Goal: Find contact information: Find contact information

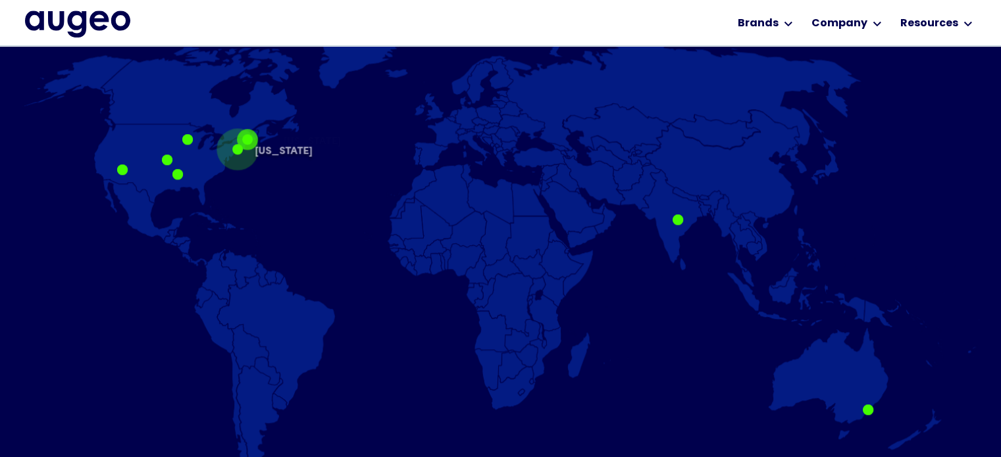
scroll to position [866, 0]
click at [238, 151] on div at bounding box center [237, 149] width 11 height 11
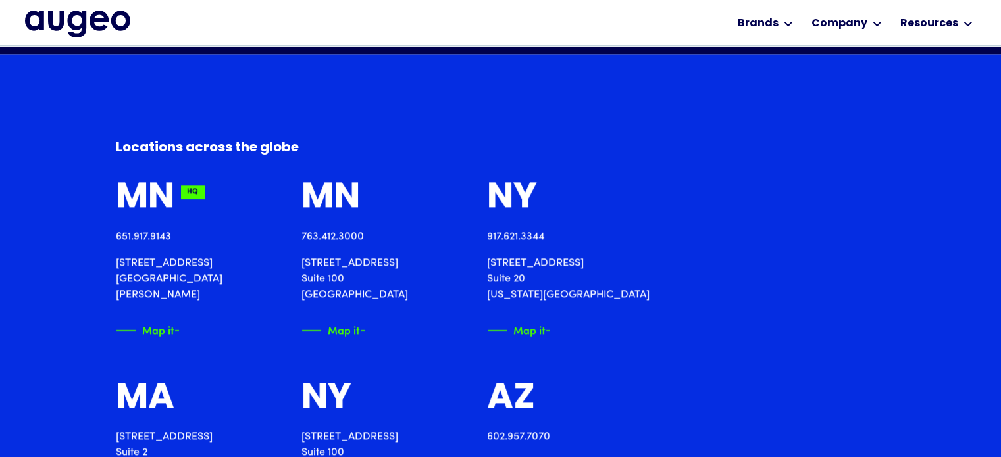
scroll to position [1390, 0]
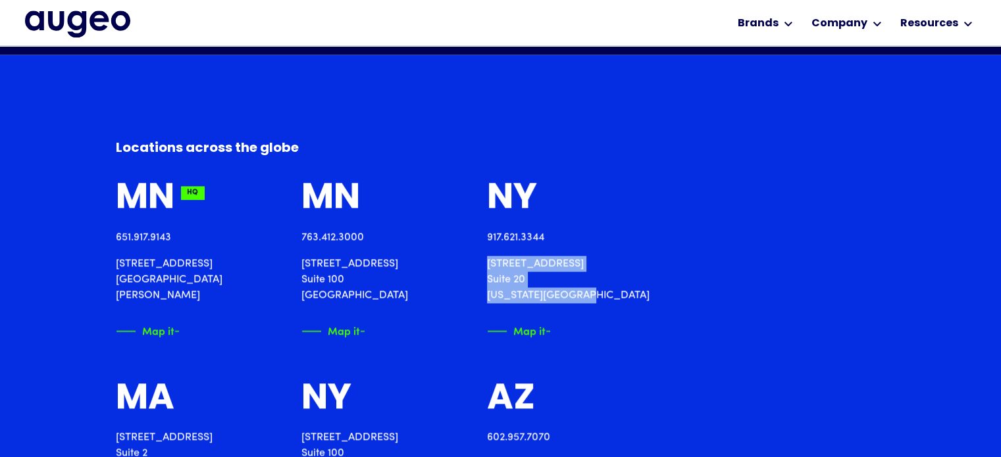
drag, startPoint x: 744, startPoint y: 290, endPoint x: 635, endPoint y: 263, distance: 112.7
copy p "[STREET_ADDRESS][US_STATE]"
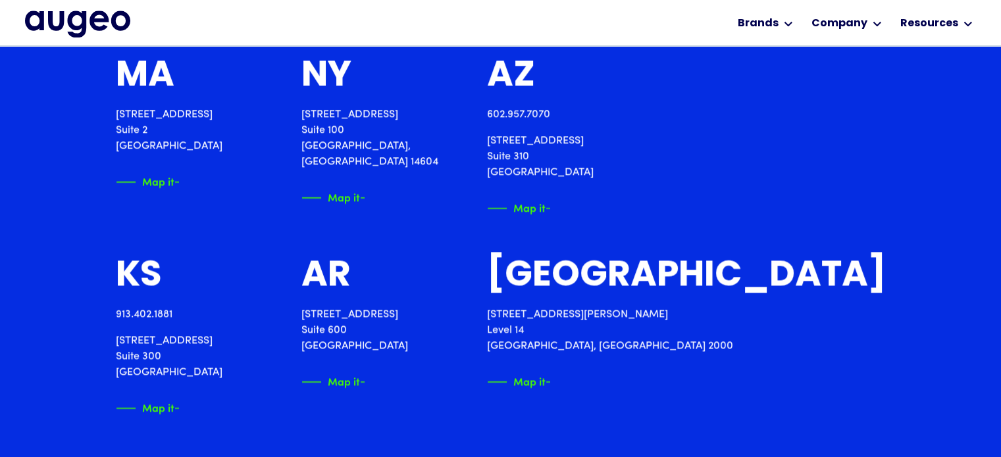
scroll to position [1713, 0]
